Goal: Task Accomplishment & Management: Manage account settings

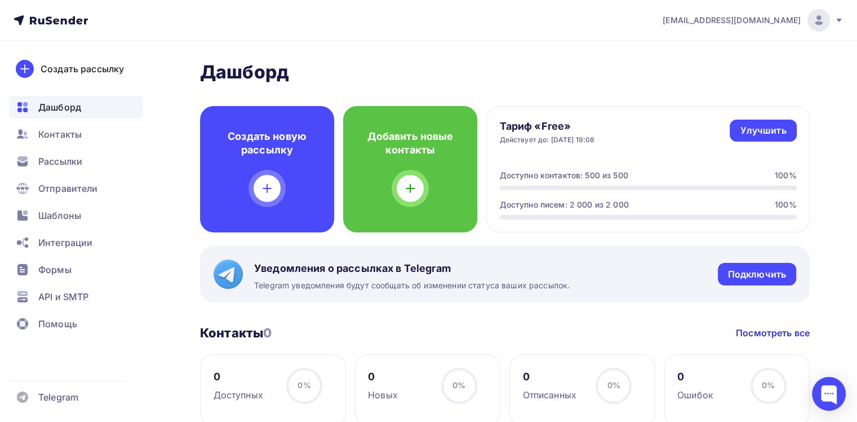
click at [816, 25] on img at bounding box center [819, 21] width 14 height 14
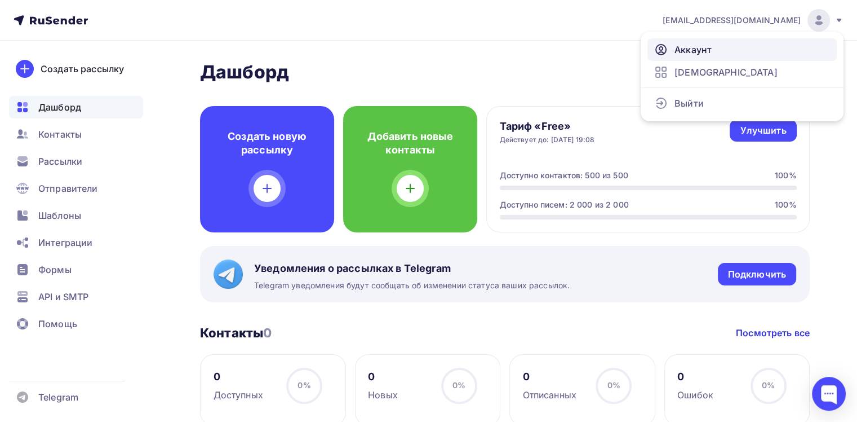
click at [697, 50] on span "Аккаунт" at bounding box center [693, 50] width 37 height 14
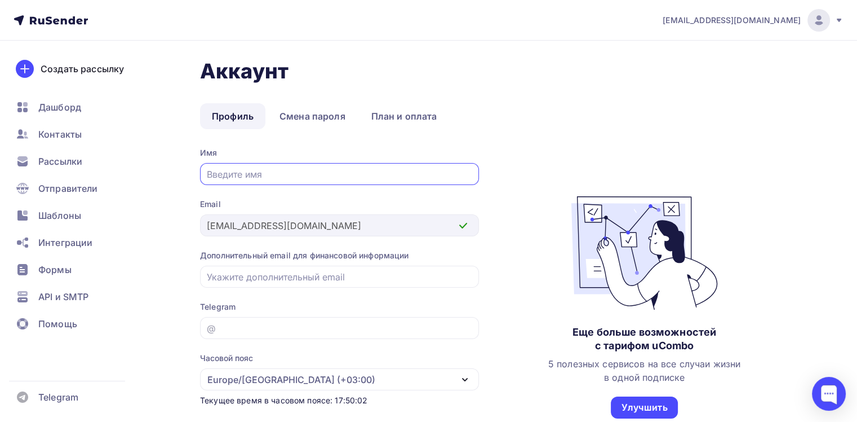
click at [816, 24] on img at bounding box center [819, 21] width 14 height 14
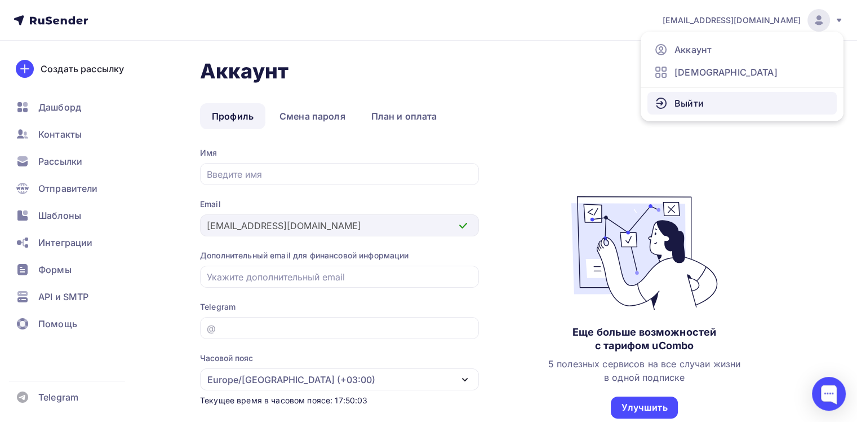
click at [706, 100] on link "Выйти" at bounding box center [742, 103] width 189 height 23
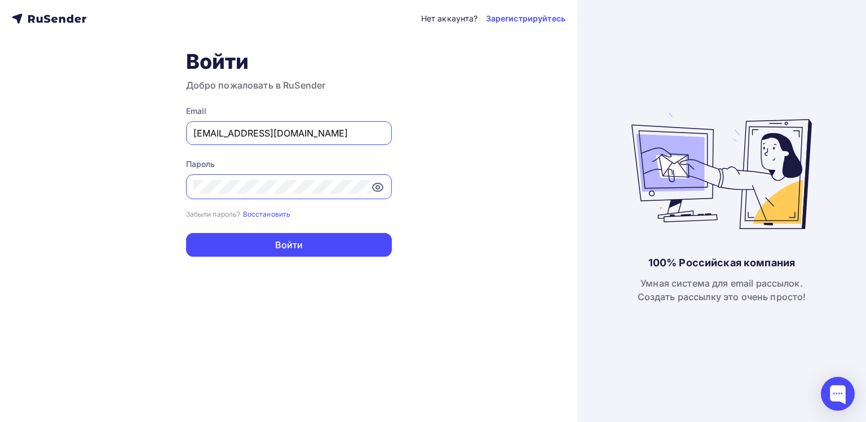
click at [309, 124] on div "[EMAIL_ADDRESS][DOMAIN_NAME]" at bounding box center [289, 133] width 206 height 24
click at [249, 136] on input "[EMAIL_ADDRESS][DOMAIN_NAME]" at bounding box center [288, 133] width 191 height 14
type input "[PERSON_NAME][EMAIL_ADDRESS][DOMAIN_NAME]"
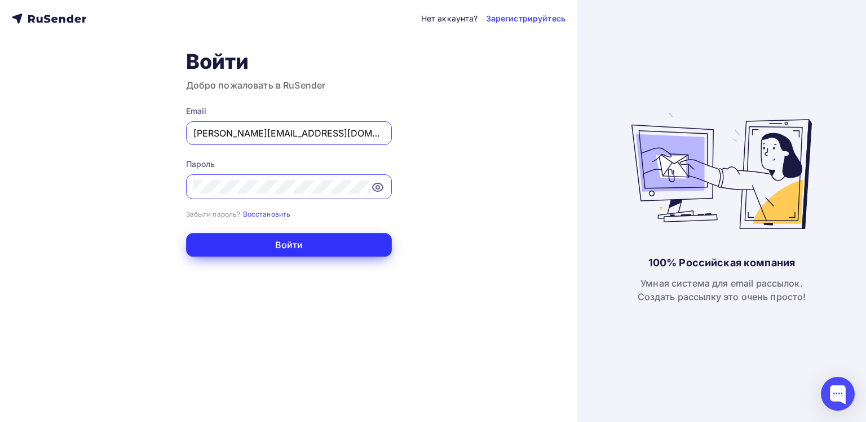
click at [307, 243] on button "Войти" at bounding box center [289, 245] width 206 height 24
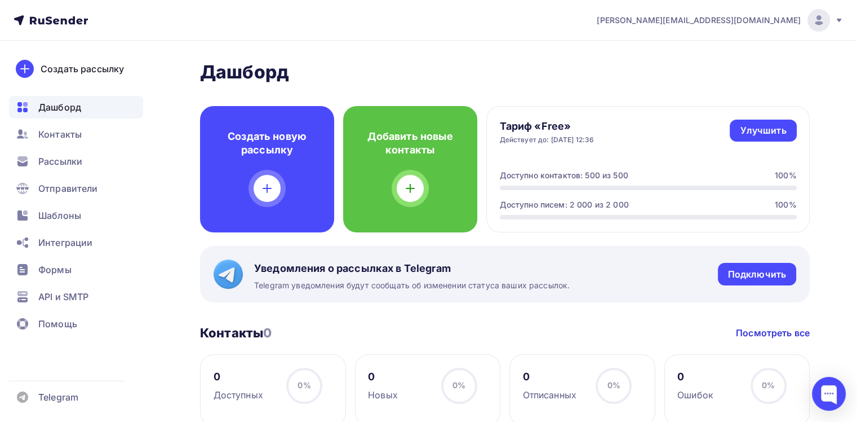
click at [74, 107] on span "Дашборд" at bounding box center [59, 107] width 43 height 14
click at [69, 138] on span "Контакты" at bounding box center [59, 134] width 43 height 14
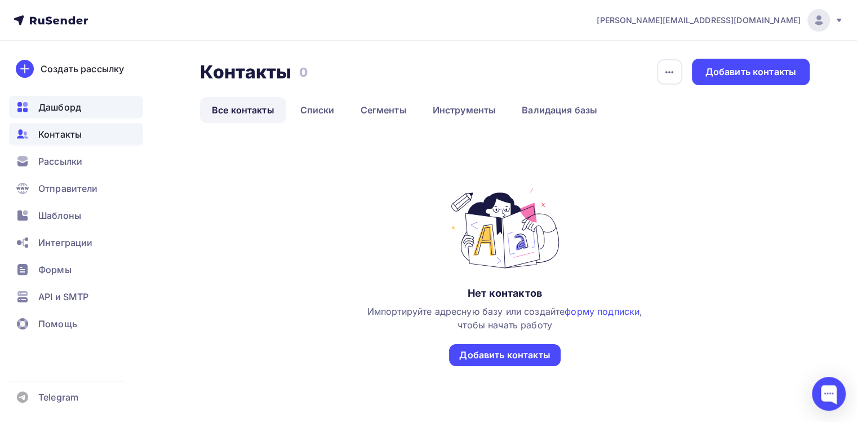
click at [56, 110] on span "Дашборд" at bounding box center [59, 107] width 43 height 14
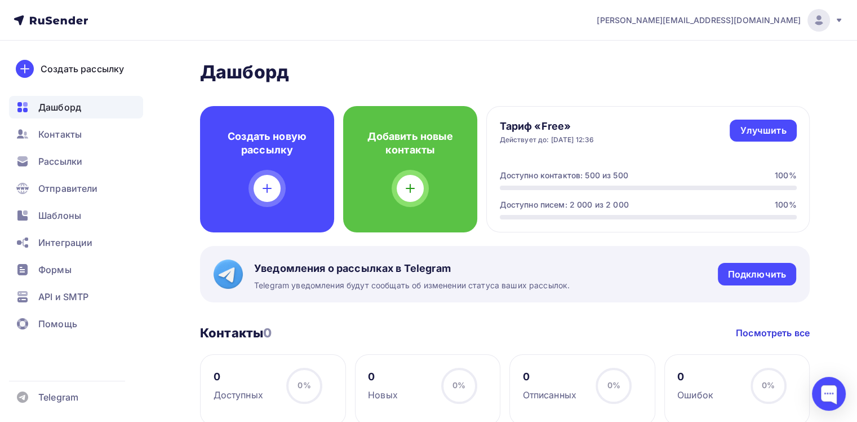
click at [838, 20] on icon at bounding box center [839, 20] width 5 height 3
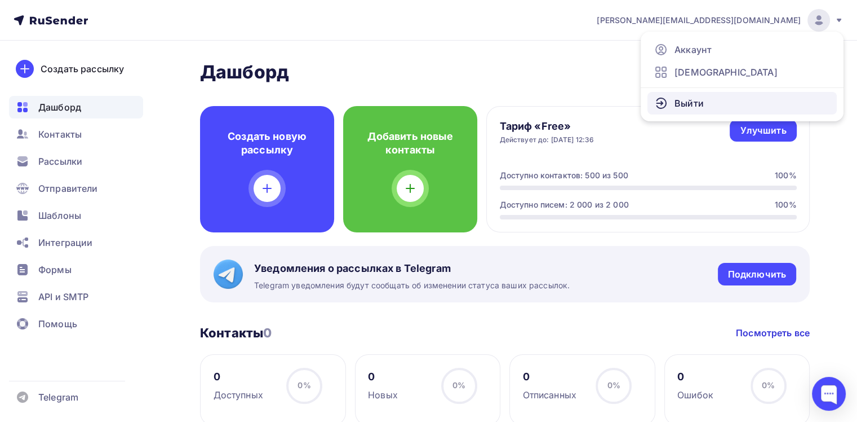
click at [689, 105] on span "Выйти" at bounding box center [689, 103] width 29 height 14
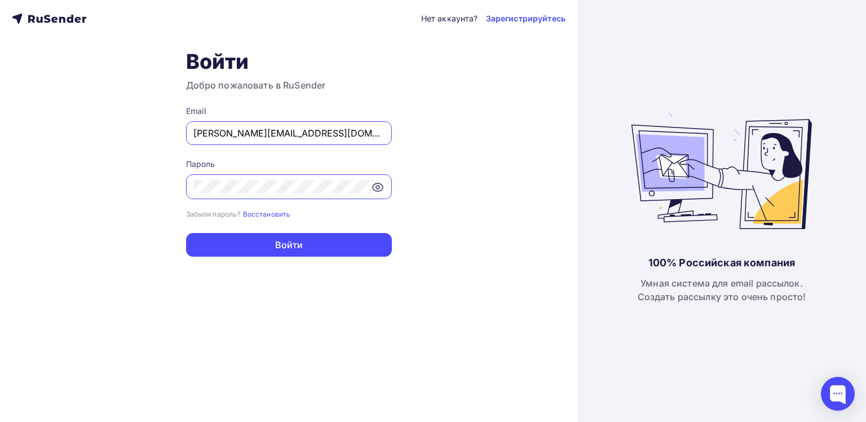
click at [316, 135] on input "[PERSON_NAME][EMAIL_ADDRESS][DOMAIN_NAME]" at bounding box center [288, 133] width 191 height 14
type input "[EMAIL_ADDRESS][DOMAIN_NAME]"
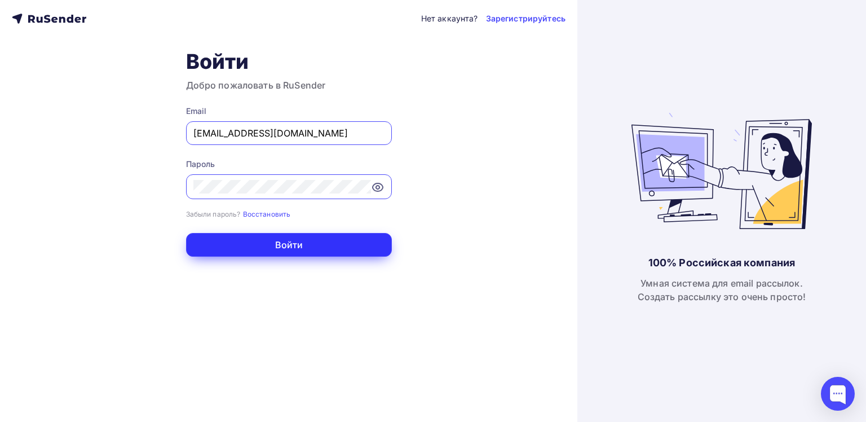
click at [273, 243] on button "Войти" at bounding box center [289, 245] width 206 height 24
